Goal: Navigation & Orientation: Understand site structure

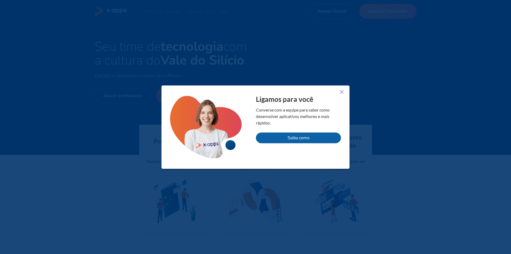
click at [343, 93] on icon at bounding box center [342, 92] width 6 height 6
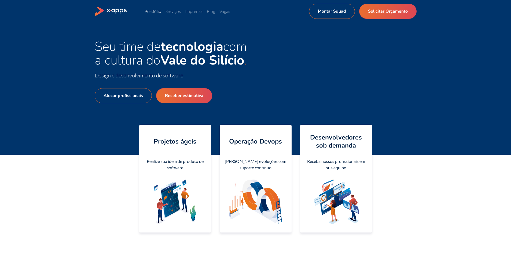
click at [156, 10] on link "Portfólio" at bounding box center [153, 11] width 17 height 5
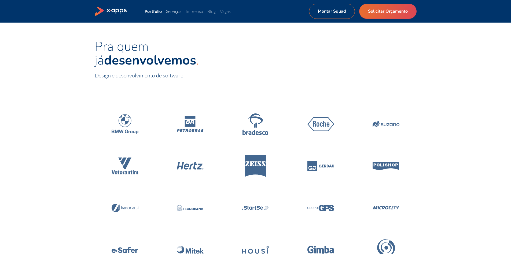
click at [180, 12] on link "Serviços" at bounding box center [173, 11] width 15 height 5
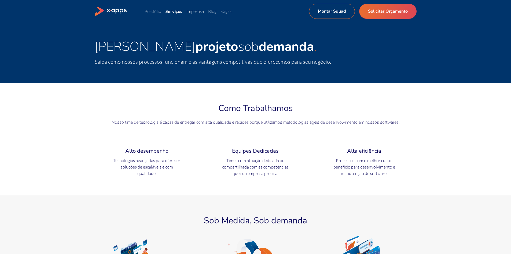
click at [190, 10] on link "Imprensa" at bounding box center [195, 11] width 17 height 5
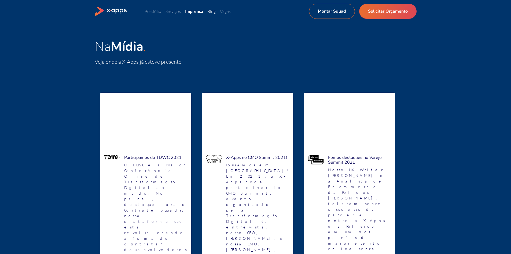
click at [215, 11] on link "Blog" at bounding box center [212, 11] width 8 height 5
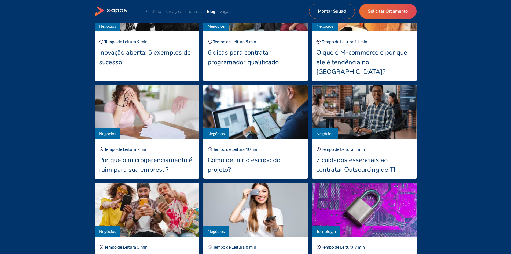
scroll to position [215, 0]
